Goal: Task Accomplishment & Management: Complete application form

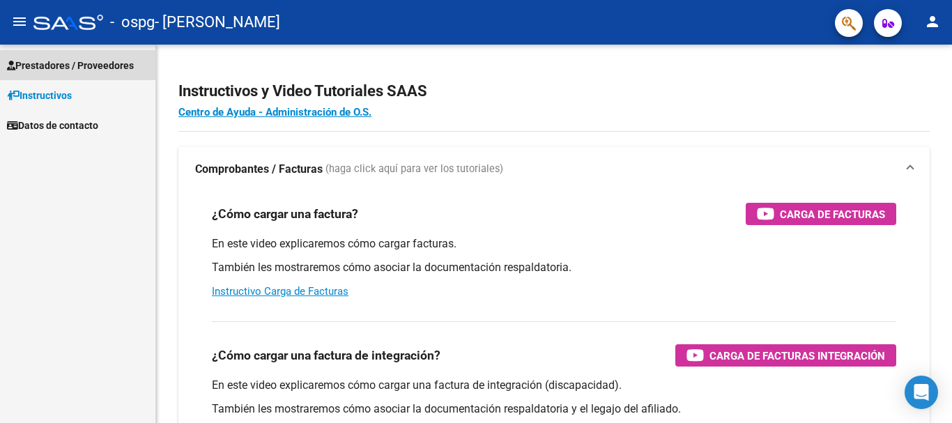
click at [24, 62] on span "Prestadores / Proveedores" at bounding box center [70, 65] width 127 height 15
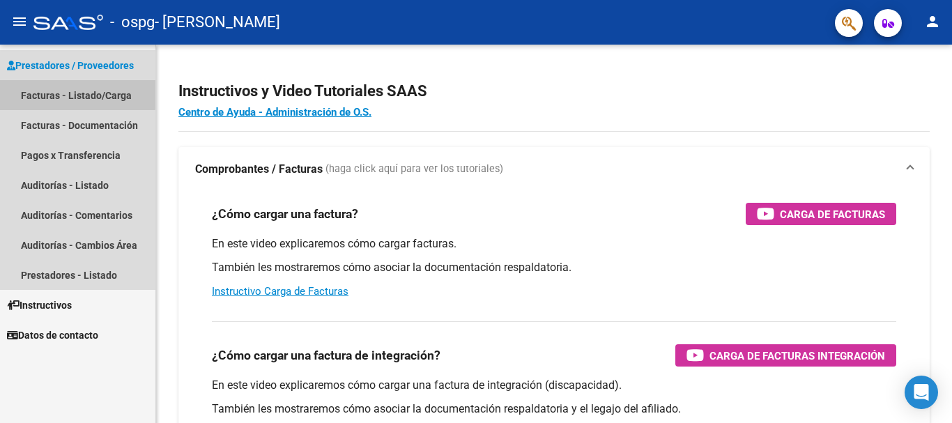
click at [34, 91] on link "Facturas - Listado/Carga" at bounding box center [77, 95] width 155 height 30
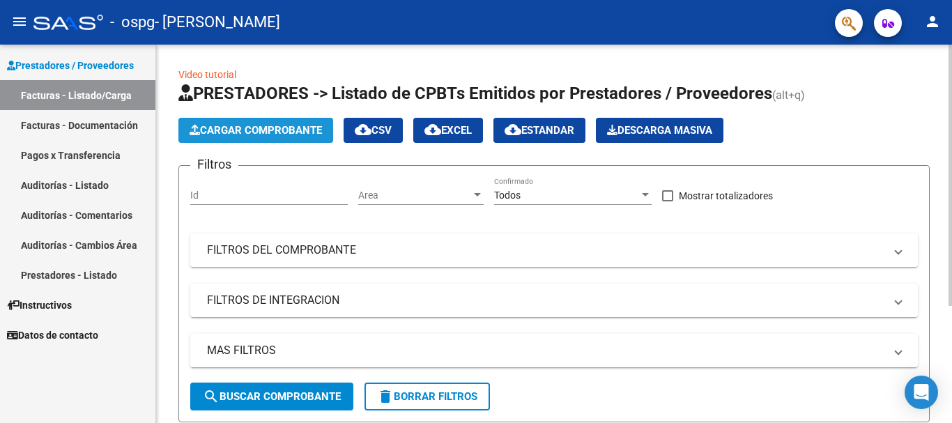
click at [286, 126] on span "Cargar Comprobante" at bounding box center [256, 130] width 132 height 13
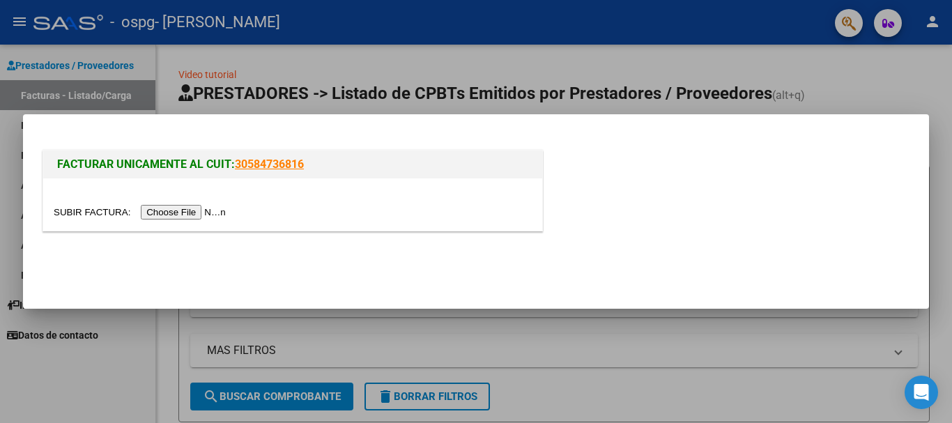
click at [213, 211] on input "file" at bounding box center [142, 212] width 176 height 15
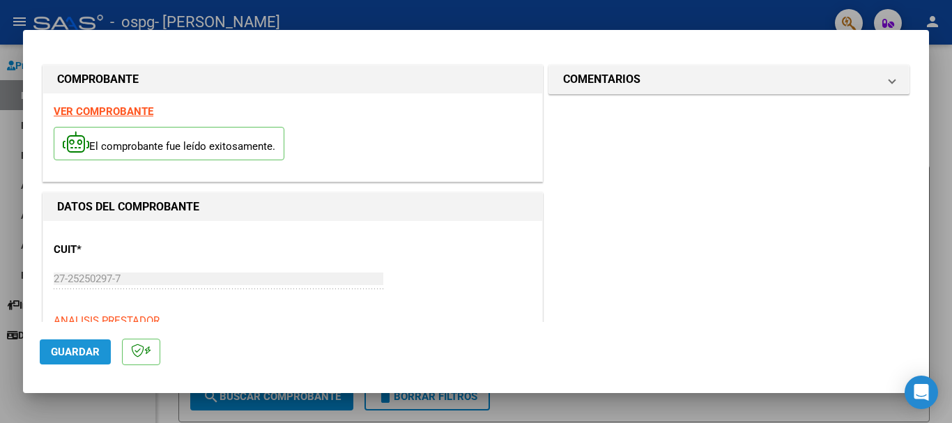
click at [86, 355] on span "Guardar" at bounding box center [75, 352] width 49 height 13
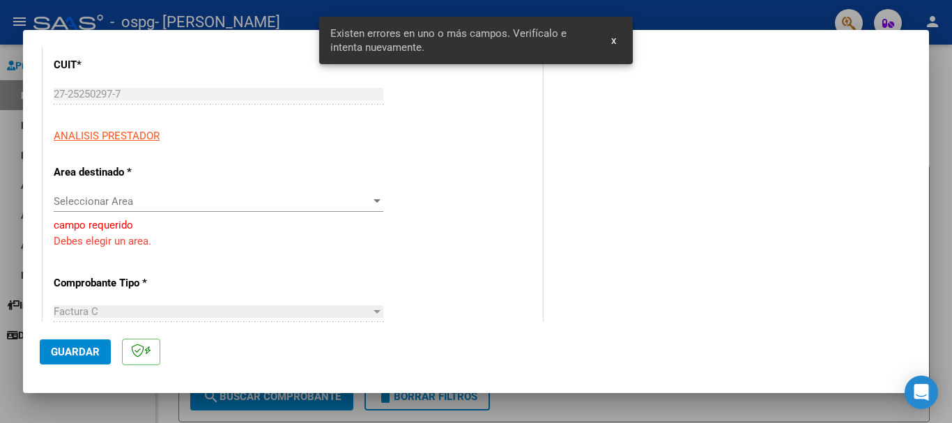
scroll to position [195, 0]
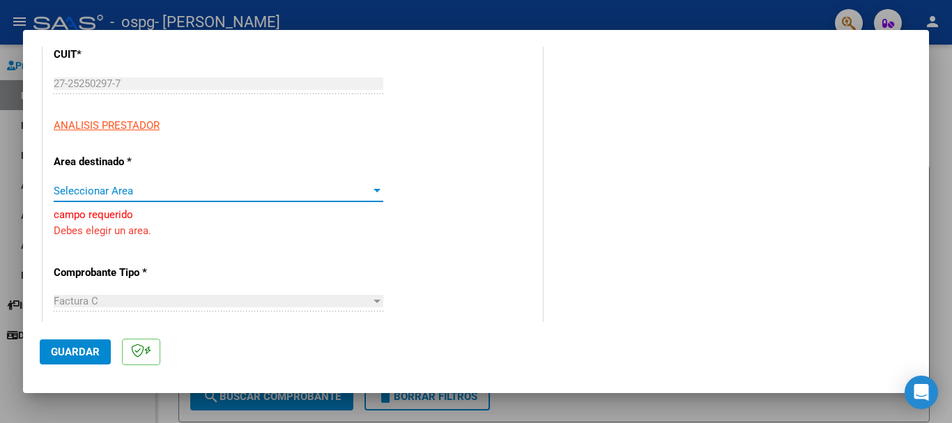
click at [189, 191] on span "Seleccionar Area" at bounding box center [212, 191] width 317 height 13
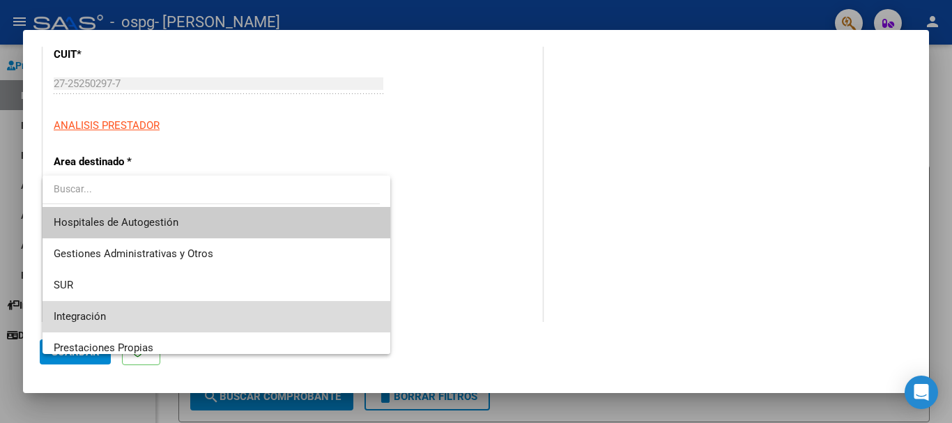
click at [222, 323] on span "Integración" at bounding box center [216, 316] width 325 height 31
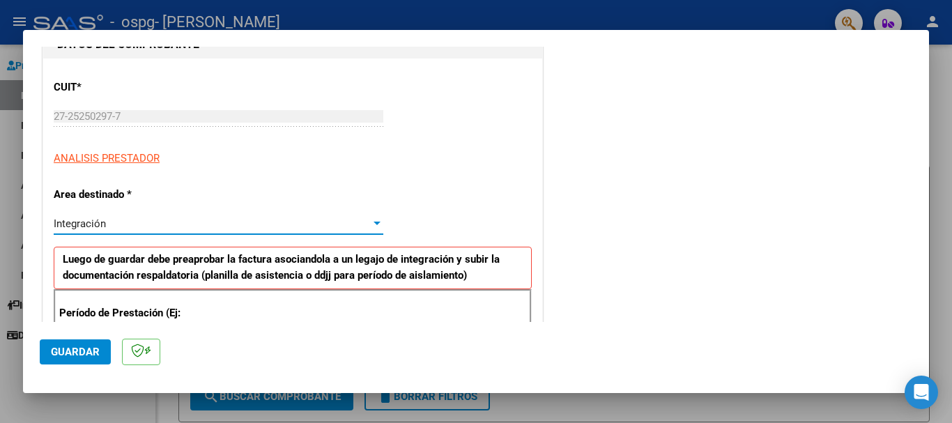
scroll to position [346, 0]
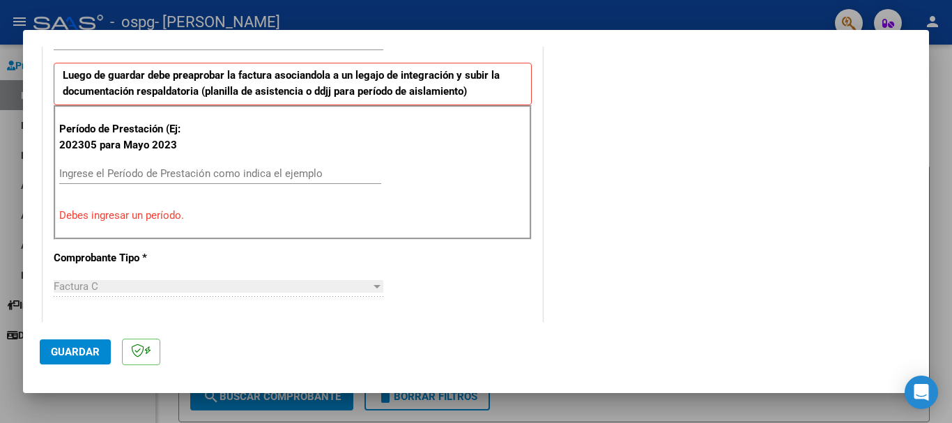
click at [150, 290] on div "Factura C" at bounding box center [212, 286] width 317 height 13
click at [181, 174] on input "Ingrese el Período de Prestación como indica el ejemplo" at bounding box center [220, 173] width 322 height 13
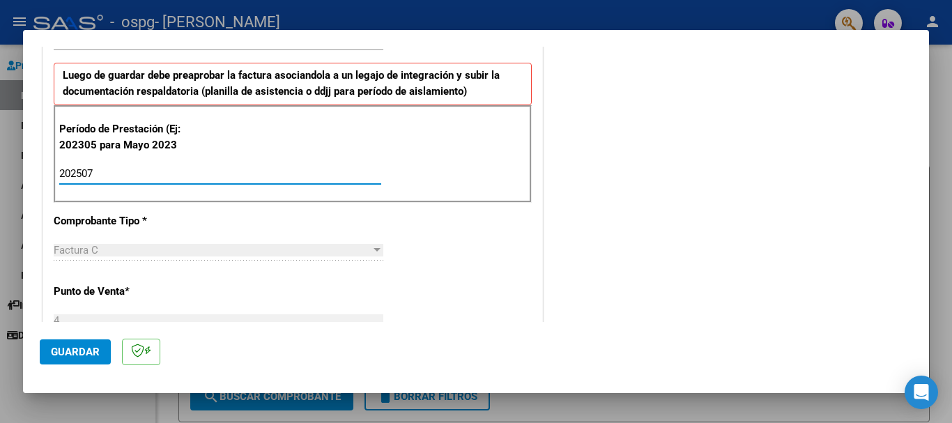
type input "202507"
click at [295, 240] on div "Factura C Seleccionar Tipo" at bounding box center [219, 250] width 330 height 21
click at [517, 257] on div "CUIT * 27-25250297-7 Ingresar CUIT ANALISIS PRESTADOR Area destinado * Integrac…" at bounding box center [292, 386] width 499 height 1022
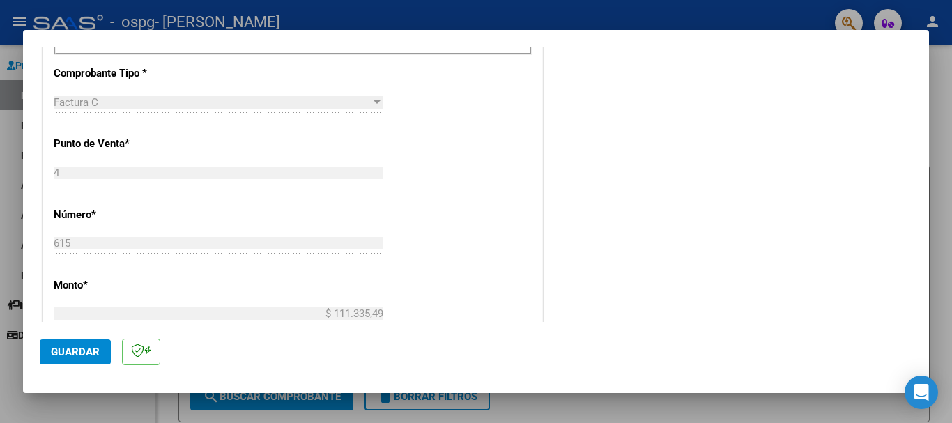
scroll to position [466, 0]
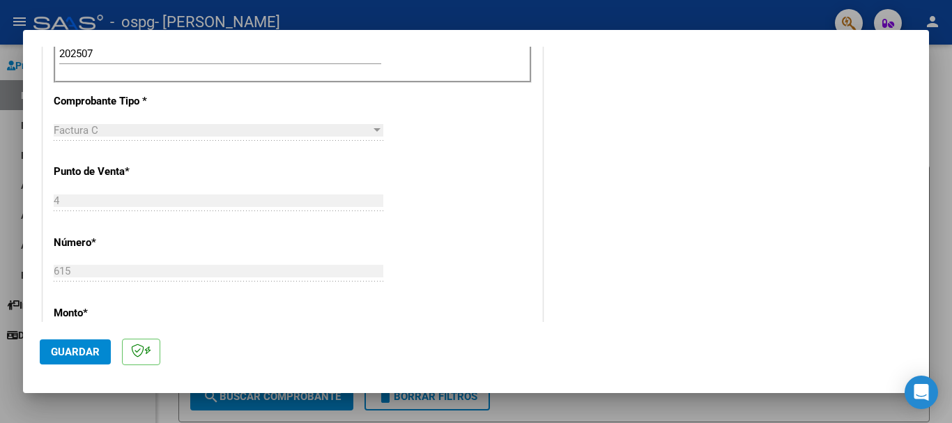
click at [83, 190] on div "4 Ingresar el Nro." at bounding box center [219, 200] width 330 height 21
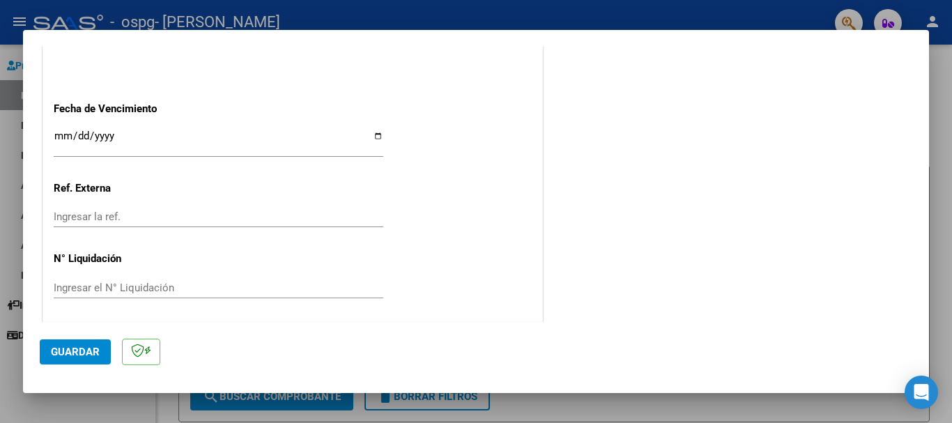
scroll to position [925, 0]
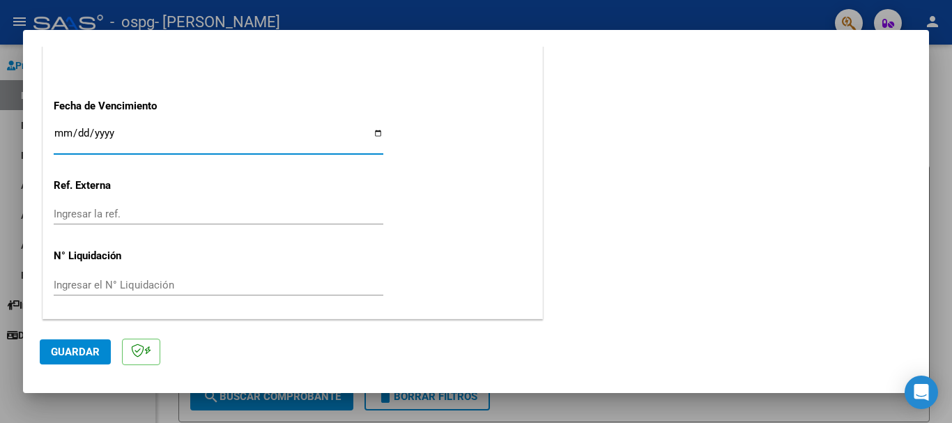
click at [163, 141] on input "Ingresar la fecha" at bounding box center [219, 139] width 330 height 22
click at [372, 140] on input "Ingresar la fecha" at bounding box center [219, 139] width 330 height 22
click at [373, 135] on input "Ingresar la fecha" at bounding box center [219, 139] width 330 height 22
type input "[DATE]"
click at [86, 348] on span "Guardar" at bounding box center [75, 352] width 49 height 13
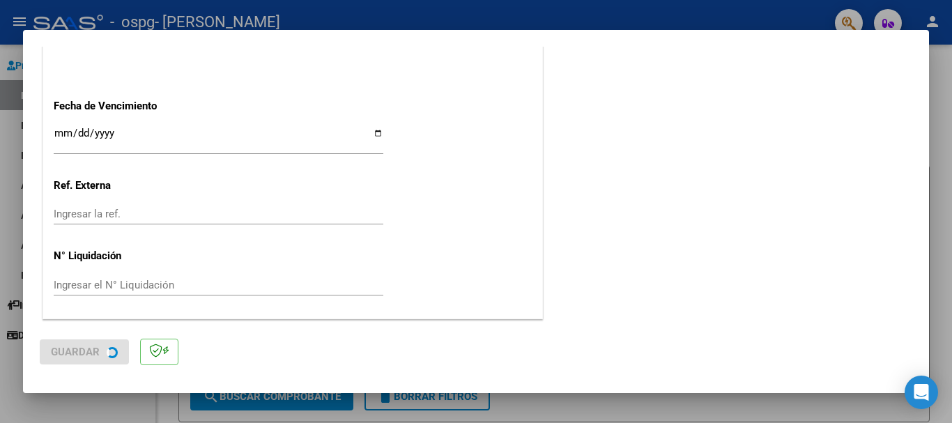
scroll to position [0, 0]
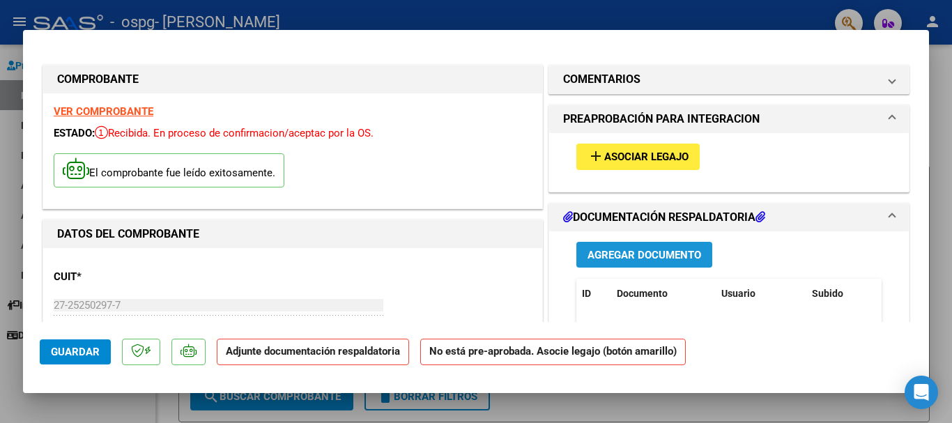
click at [647, 253] on span "Agregar Documento" at bounding box center [645, 255] width 114 height 13
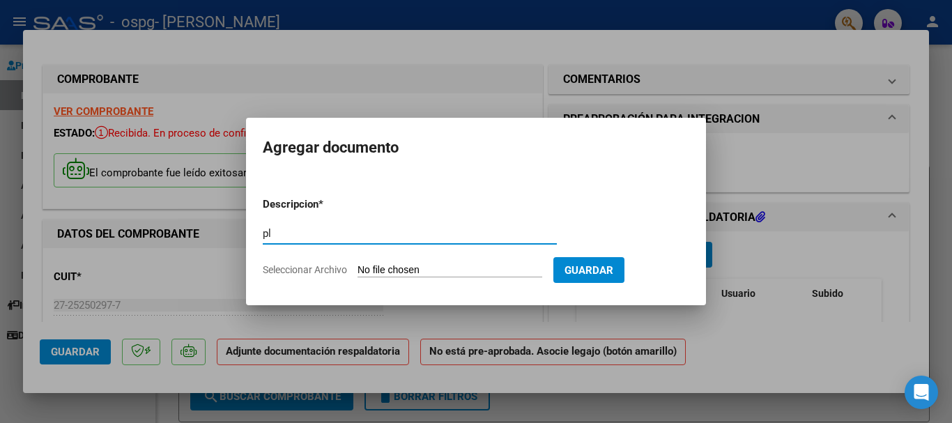
type input "p"
type input "PLANILLA DE FIRMAS"
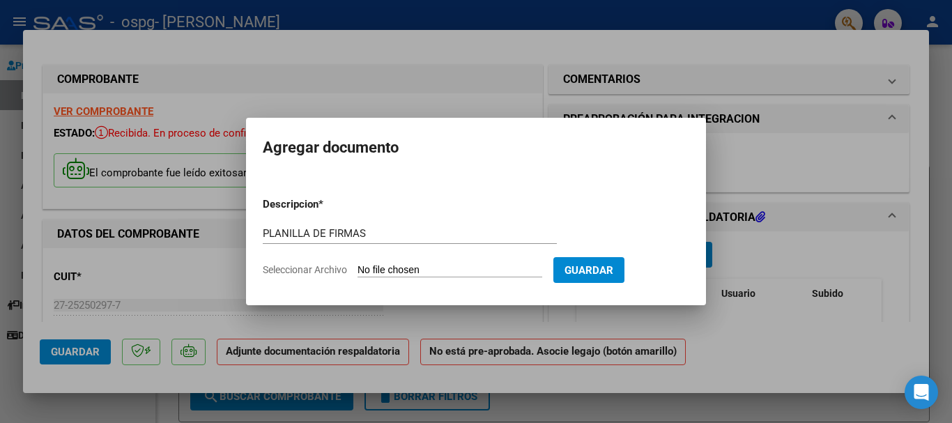
click at [478, 273] on input "Seleccionar Archivo" at bounding box center [450, 270] width 185 height 13
type input "C:\fakepath\PLANILLAFIRMAS.pdf"
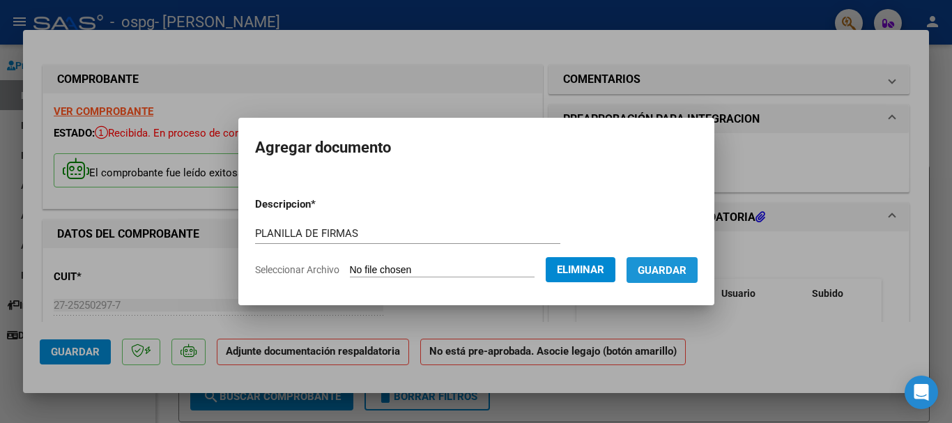
click at [686, 275] on span "Guardar" at bounding box center [662, 270] width 49 height 13
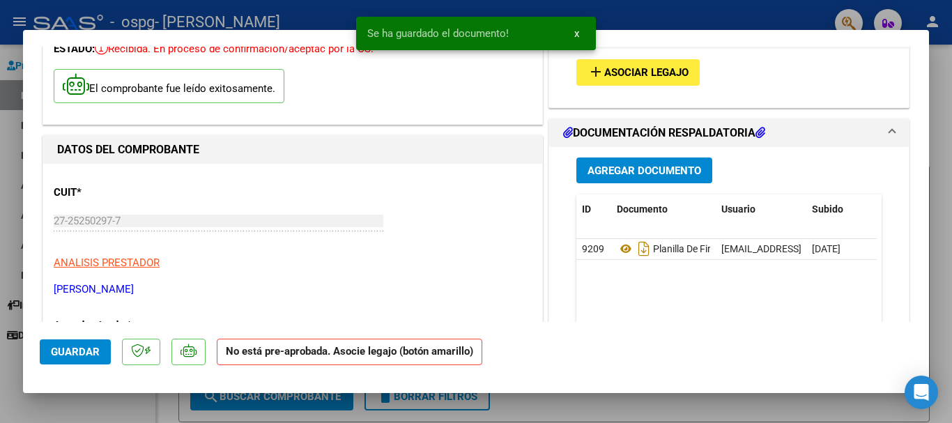
scroll to position [95, 0]
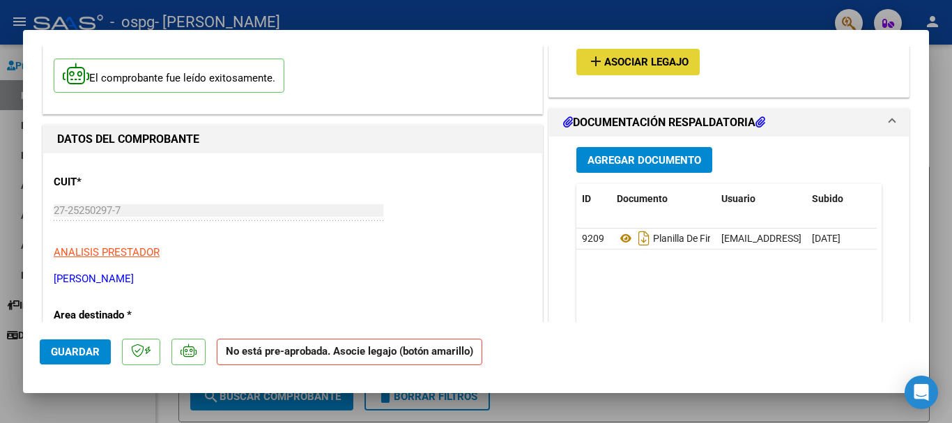
click at [662, 63] on span "Asociar Legajo" at bounding box center [646, 62] width 84 height 13
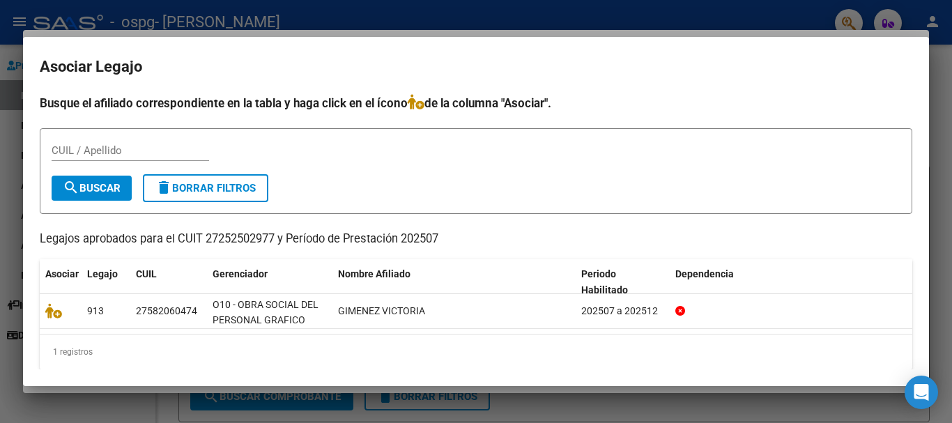
click at [346, 75] on h2 "Asociar Legajo" at bounding box center [476, 67] width 873 height 26
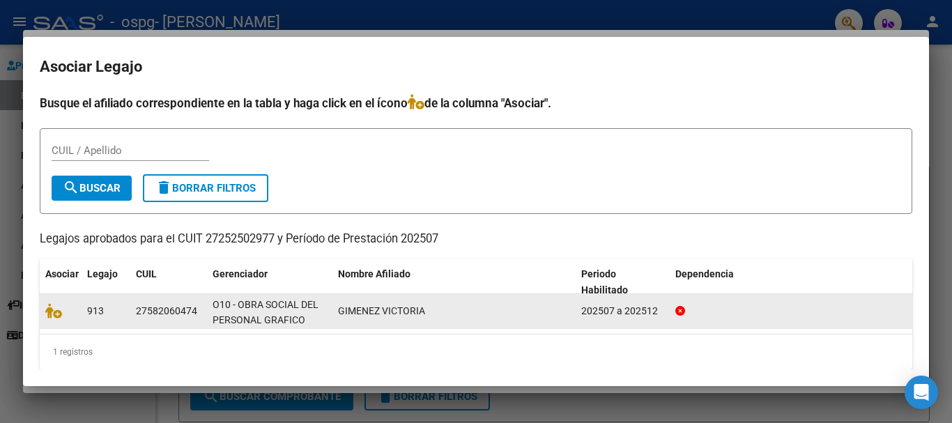
click at [680, 307] on icon at bounding box center [680, 311] width 10 height 10
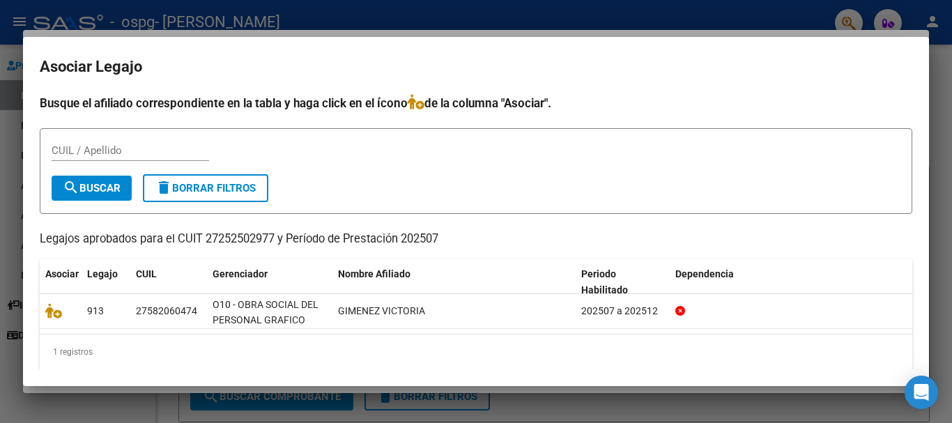
click at [491, 20] on div at bounding box center [476, 211] width 952 height 423
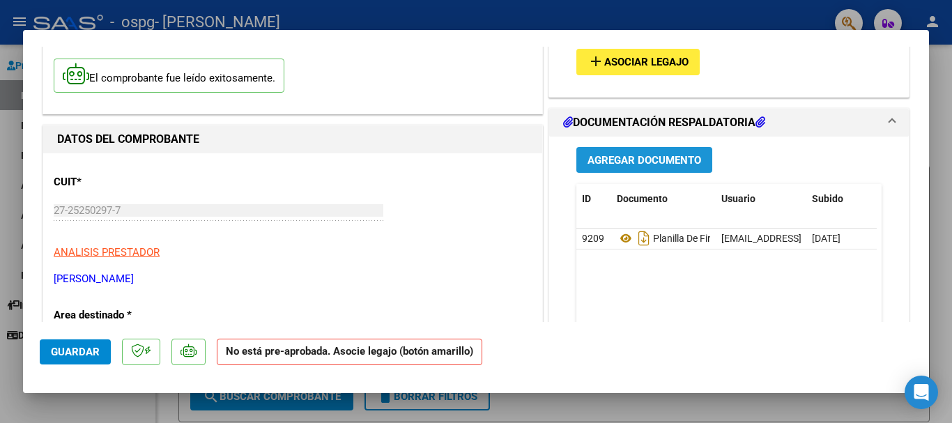
click at [693, 153] on span "Agregar Documento" at bounding box center [645, 159] width 114 height 13
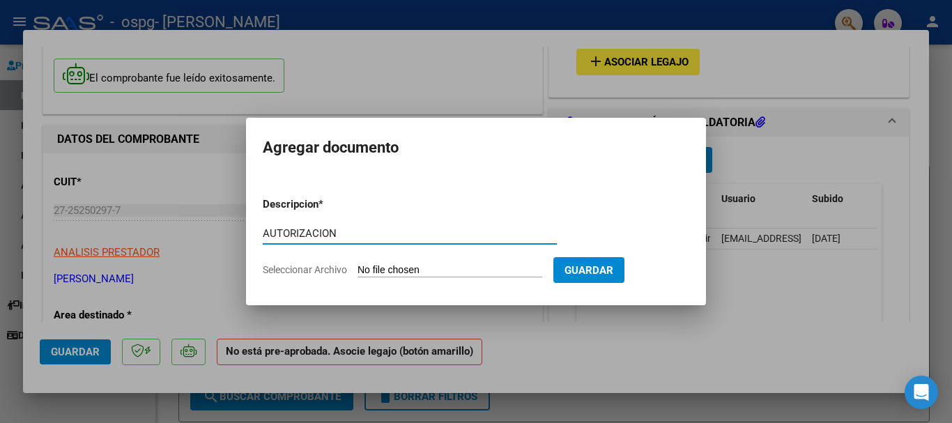
type input "AUTORIZACION"
click at [482, 259] on form "Descripcion * AUTORIZACION Escriba aquí una descripcion Seleccionar Archivo Gua…" at bounding box center [476, 237] width 427 height 102
click at [509, 273] on input "Seleccionar Archivo" at bounding box center [450, 270] width 185 height 13
type input "C:\fakepath\AUTORIZACIONES 2025.odt1.odt2.odt3.odt1 (1).pdf"
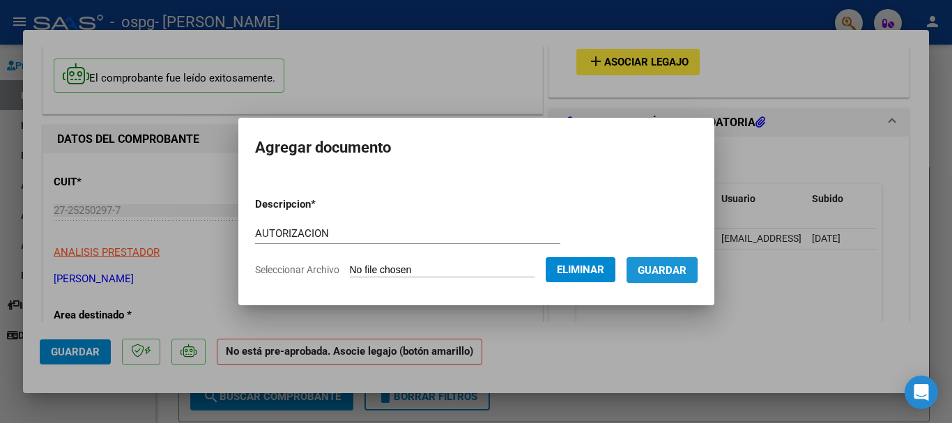
click at [682, 273] on span "Guardar" at bounding box center [662, 270] width 49 height 13
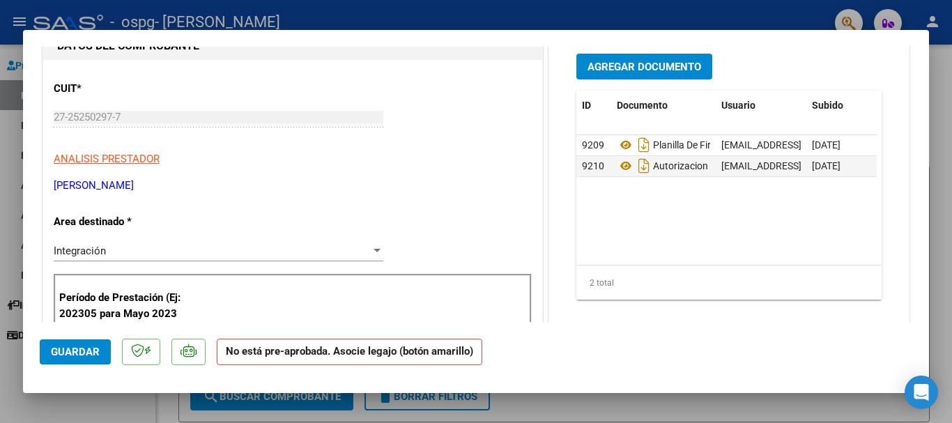
scroll to position [0, 0]
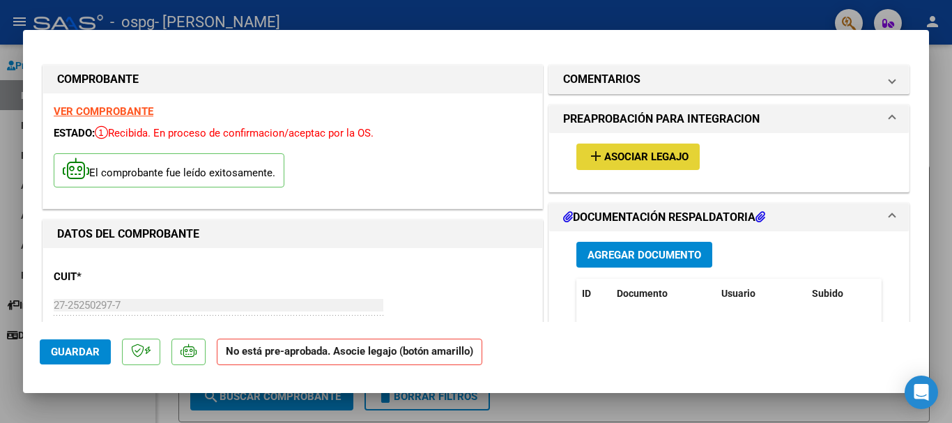
click at [608, 160] on span "Asociar Legajo" at bounding box center [646, 157] width 84 height 13
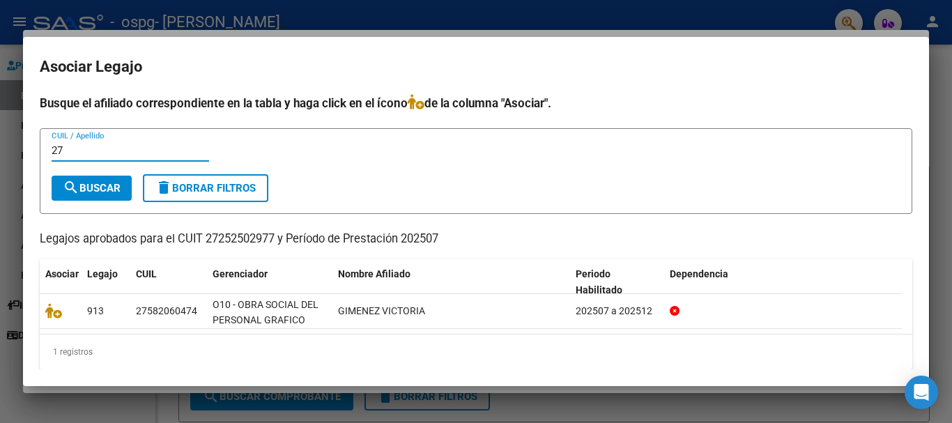
type input "2"
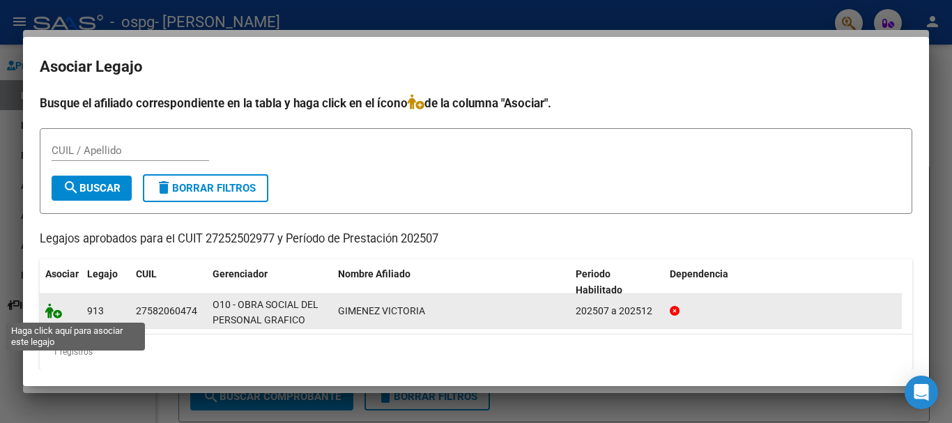
click at [54, 313] on icon at bounding box center [53, 310] width 17 height 15
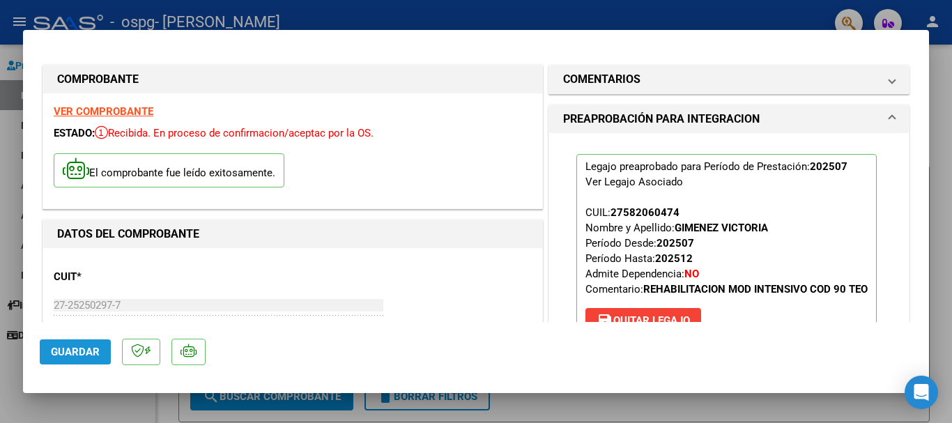
click at [83, 347] on span "Guardar" at bounding box center [75, 352] width 49 height 13
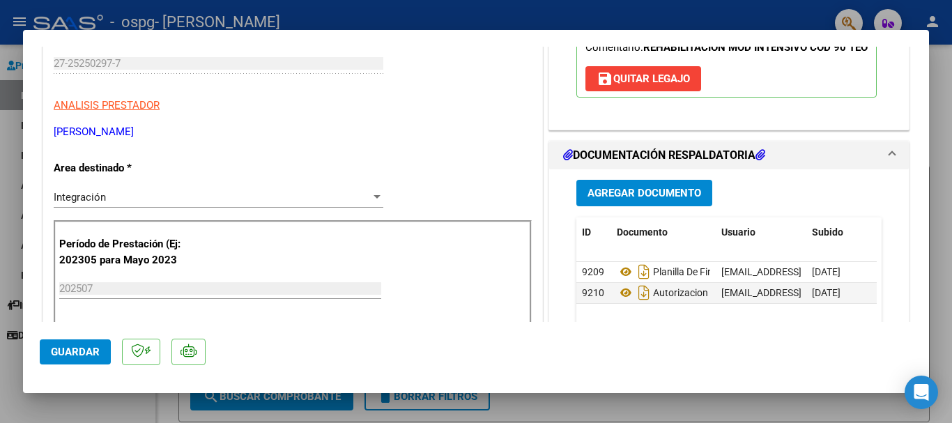
scroll to position [241, 0]
click at [944, 109] on div at bounding box center [476, 211] width 952 height 423
type input "$ 0,00"
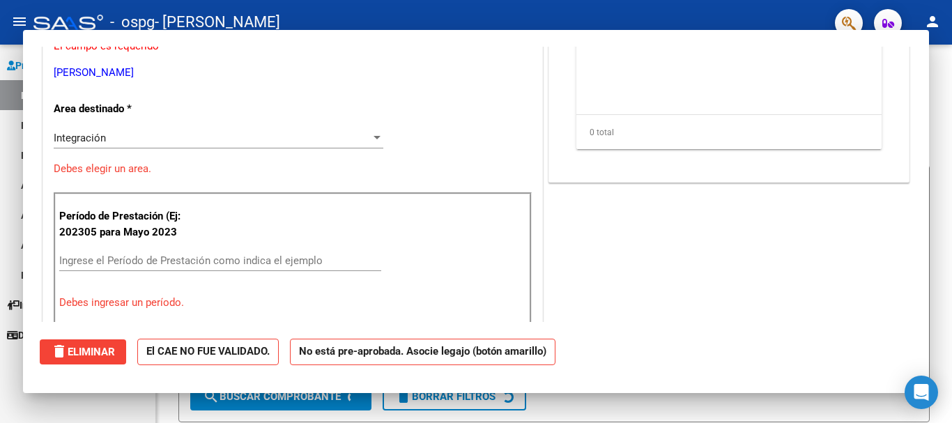
scroll to position [0, 0]
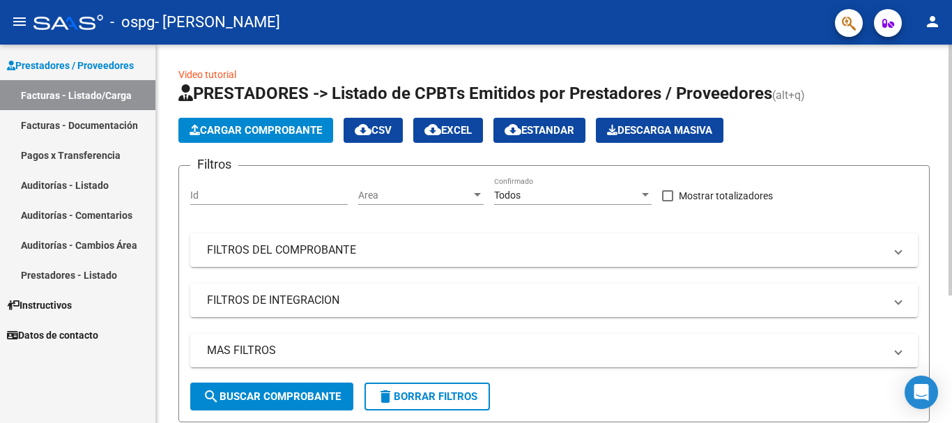
drag, startPoint x: 944, startPoint y: 109, endPoint x: 303, endPoint y: 155, distance: 642.1
click at [303, 155] on div "Video tutorial PRESTADORES -> Listado de CPBTs Emitidos por Prestadores / Prove…" at bounding box center [554, 324] width 796 height 559
click at [73, 156] on link "Pagos x Transferencia" at bounding box center [77, 155] width 155 height 30
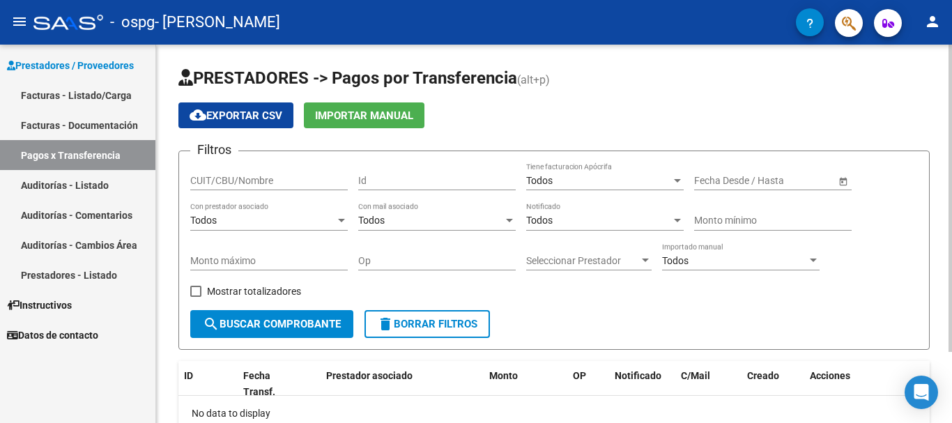
scroll to position [88, 0]
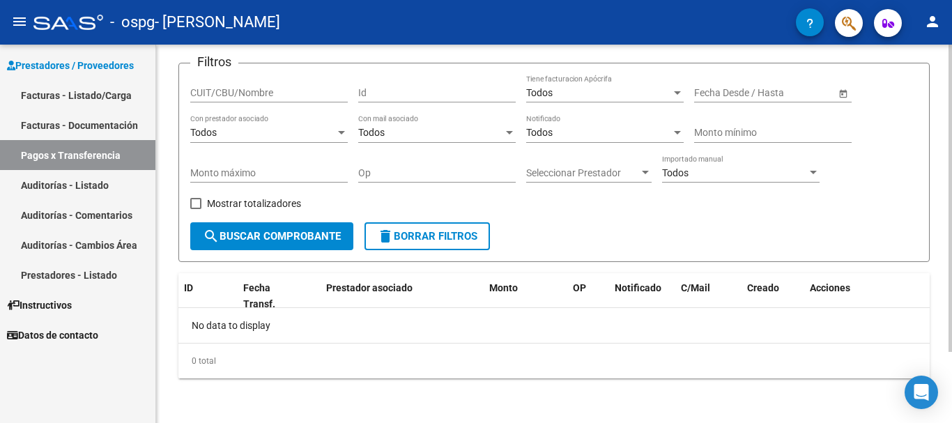
click at [951, 367] on div at bounding box center [950, 234] width 3 height 378
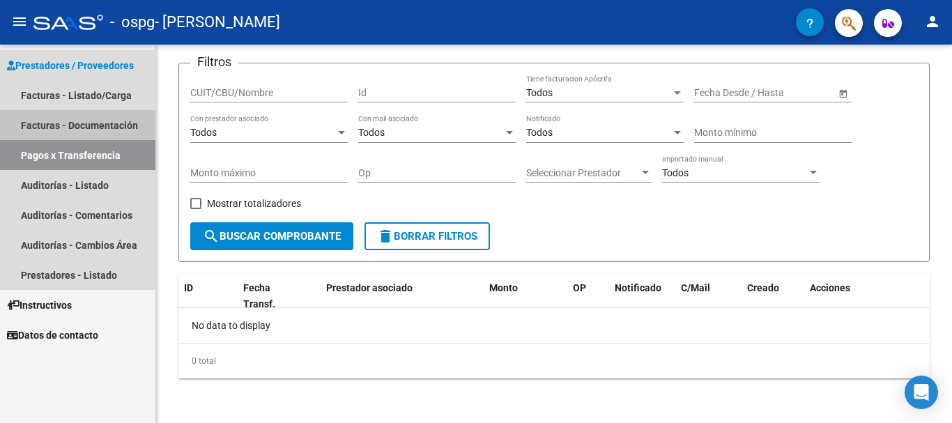
click at [74, 121] on link "Facturas - Documentación" at bounding box center [77, 125] width 155 height 30
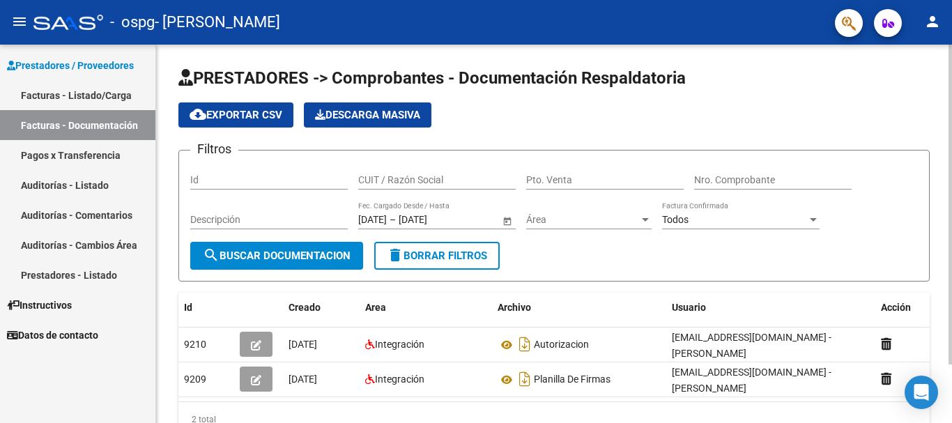
click at [946, 390] on div "PRESTADORES -> Comprobantes - Documentación Respaldatoria cloud_download Export…" at bounding box center [554, 263] width 796 height 437
click at [232, 171] on div "Id" at bounding box center [269, 176] width 158 height 28
click at [270, 222] on input "Descripción" at bounding box center [269, 220] width 158 height 12
click at [415, 176] on input "CUIT / Razón Social" at bounding box center [437, 180] width 158 height 12
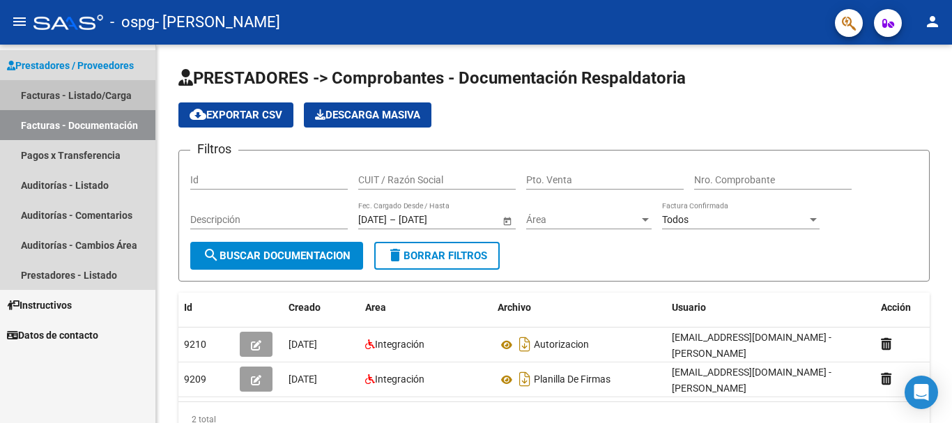
click at [58, 96] on link "Facturas - Listado/Carga" at bounding box center [77, 95] width 155 height 30
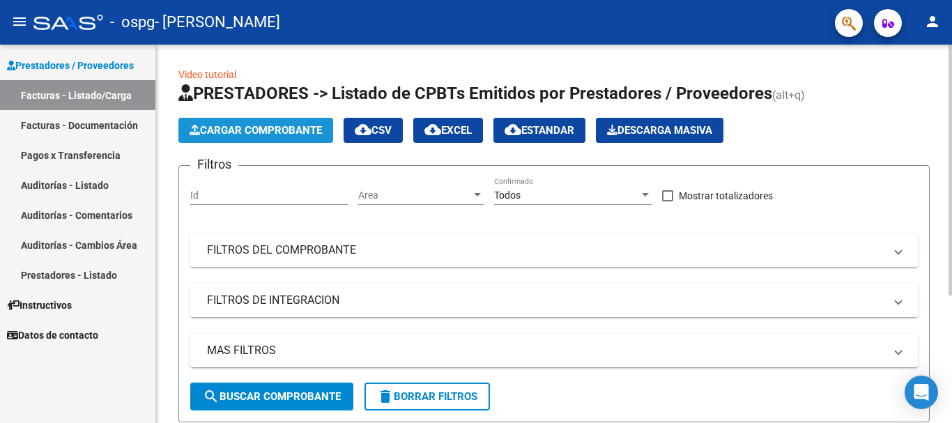
click at [251, 131] on span "Cargar Comprobante" at bounding box center [256, 130] width 132 height 13
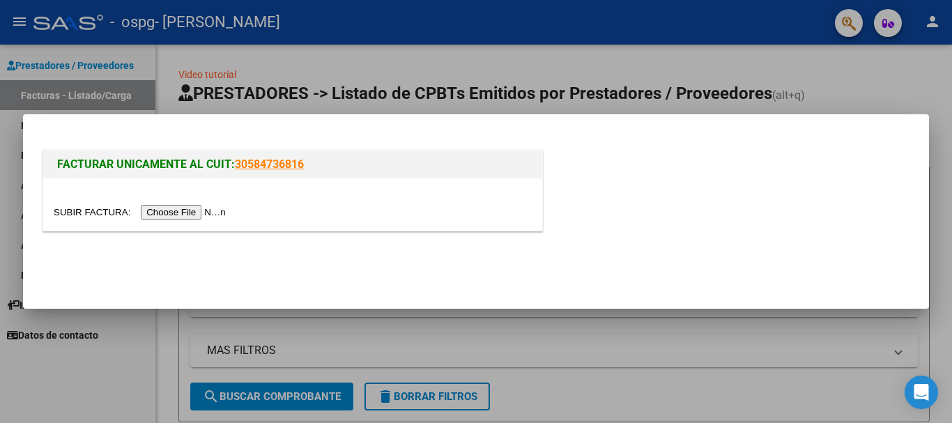
click at [207, 209] on input "file" at bounding box center [142, 212] width 176 height 15
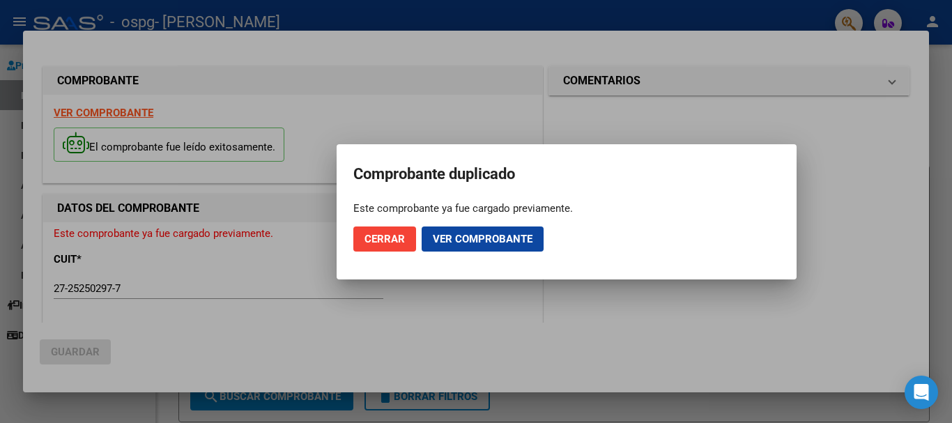
drag, startPoint x: 392, startPoint y: 224, endPoint x: 392, endPoint y: 235, distance: 10.5
click at [392, 235] on mat-dialog-actions "Cerrar Ver comprobante" at bounding box center [566, 238] width 427 height 47
click at [392, 235] on span "Cerrar" at bounding box center [384, 239] width 40 height 13
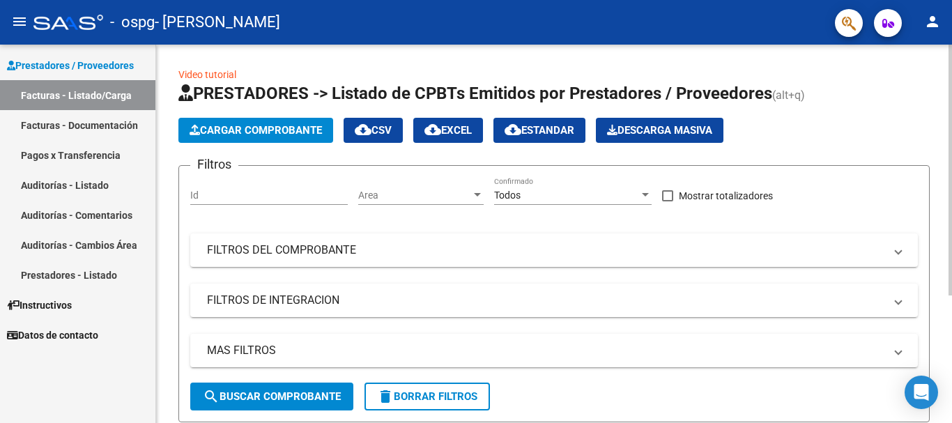
scroll to position [192, 0]
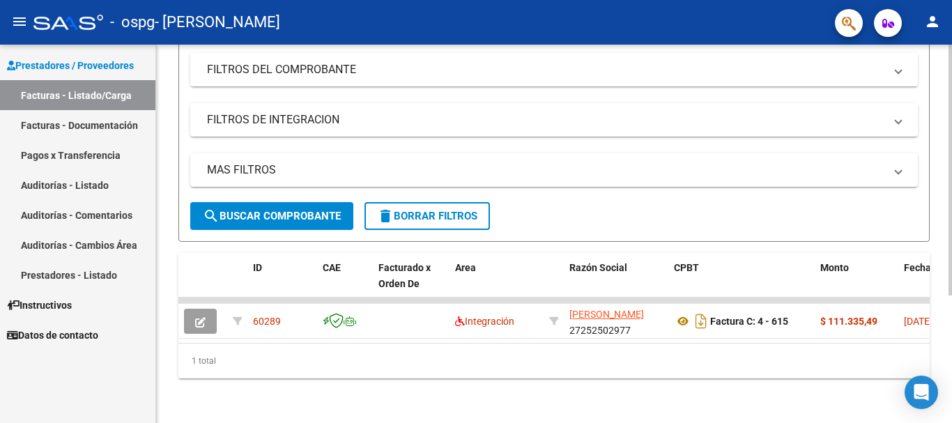
click at [951, 369] on div at bounding box center [950, 234] width 3 height 378
click at [951, 369] on div at bounding box center [950, 297] width 3 height 251
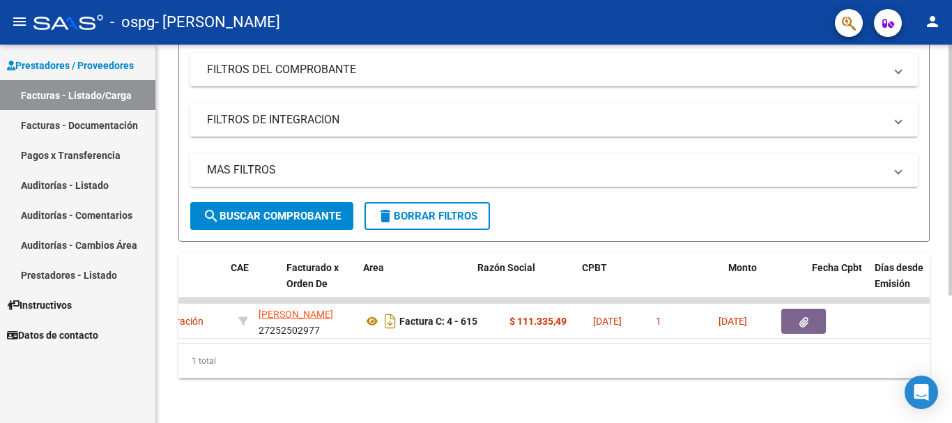
scroll to position [0, 92]
